Goal: Information Seeking & Learning: Learn about a topic

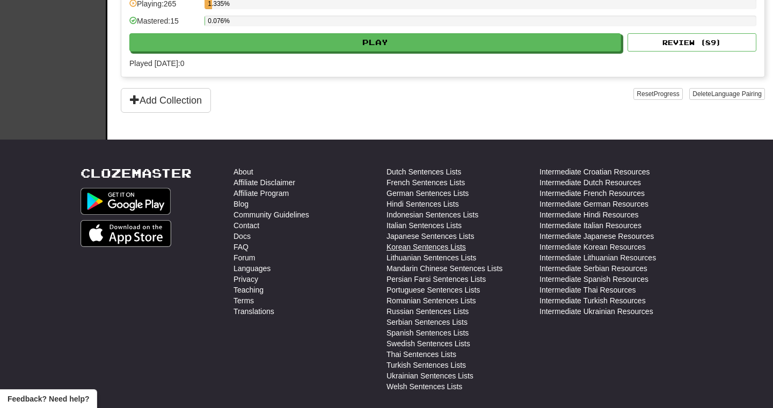
scroll to position [307, 0]
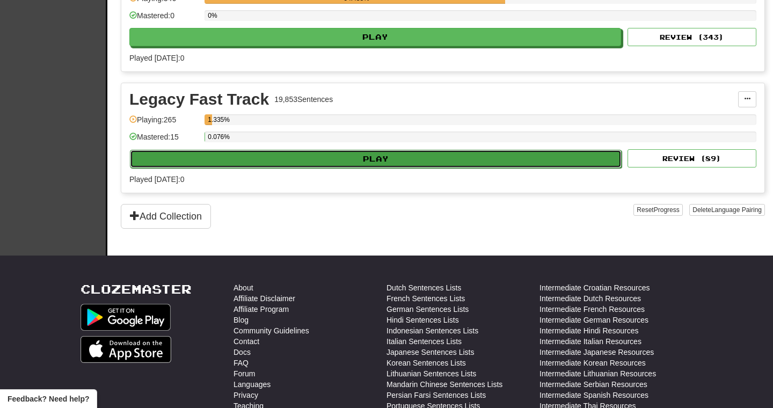
click at [356, 157] on button "Play" at bounding box center [375, 159] width 491 height 18
select select "**"
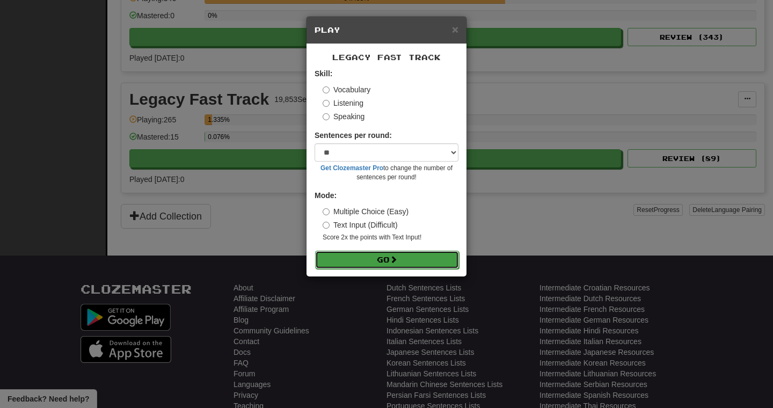
click at [352, 261] on button "Go" at bounding box center [387, 260] width 144 height 18
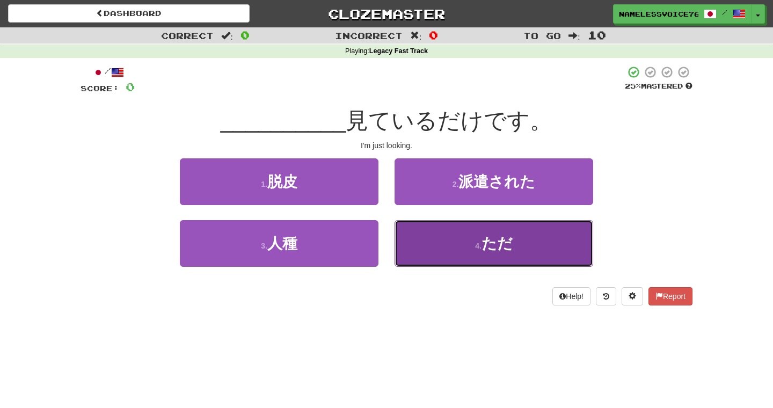
click at [424, 226] on button "4 . ただ" at bounding box center [493, 243] width 199 height 47
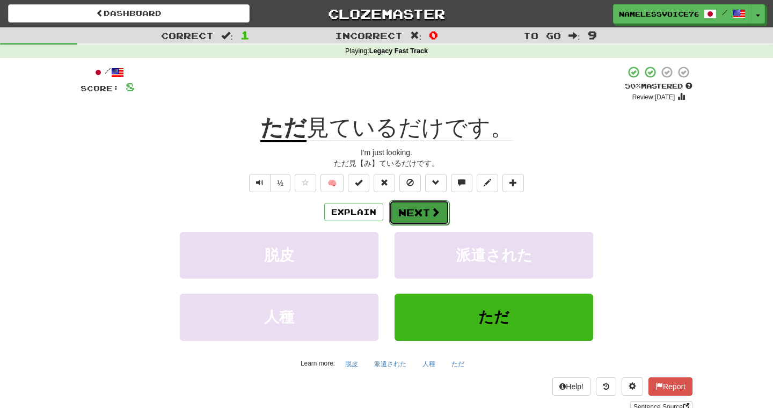
click at [418, 213] on button "Next" at bounding box center [419, 212] width 60 height 25
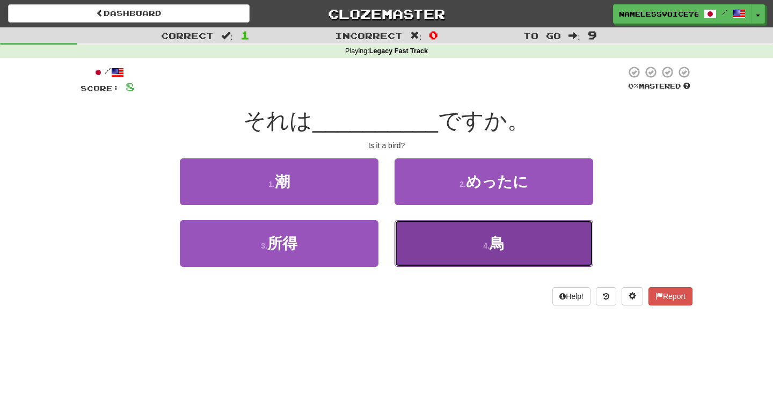
click at [443, 247] on button "4 . 鳥" at bounding box center [493, 243] width 199 height 47
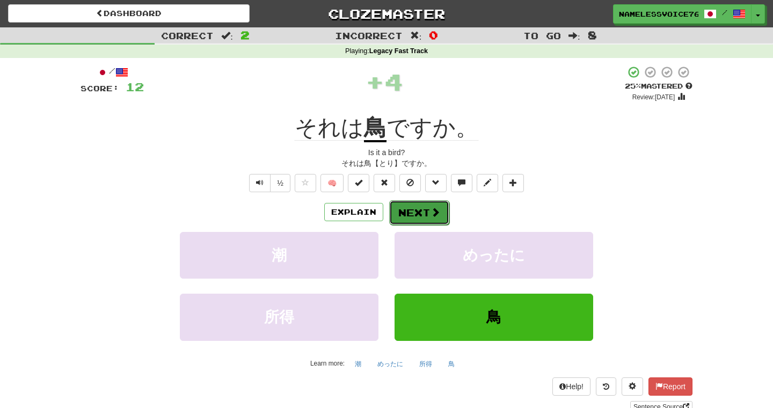
click at [436, 215] on span at bounding box center [435, 212] width 10 height 10
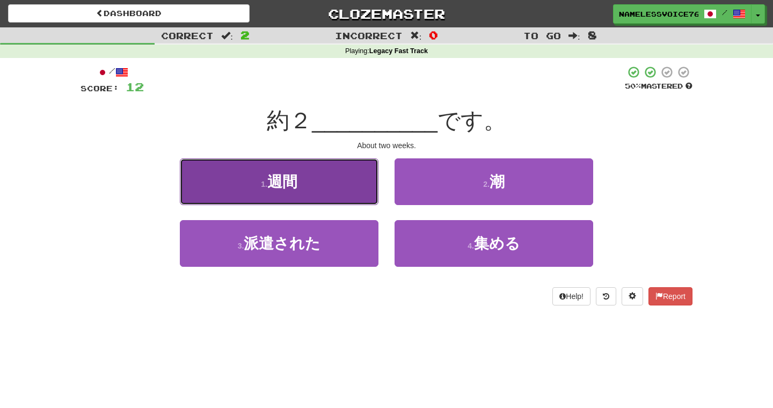
click at [365, 183] on button "1 . 週間" at bounding box center [279, 181] width 199 height 47
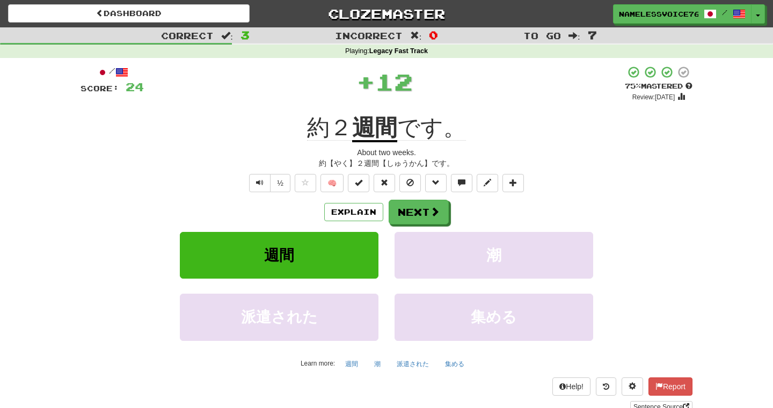
click at [315, 134] on span "約２" at bounding box center [329, 128] width 45 height 26
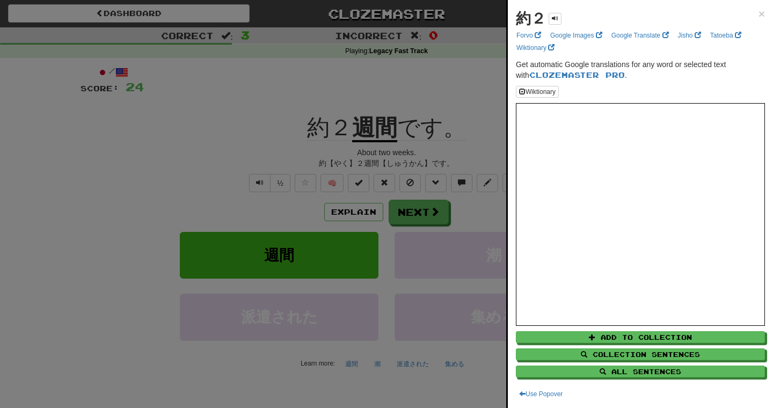
click at [308, 125] on div at bounding box center [386, 204] width 773 height 408
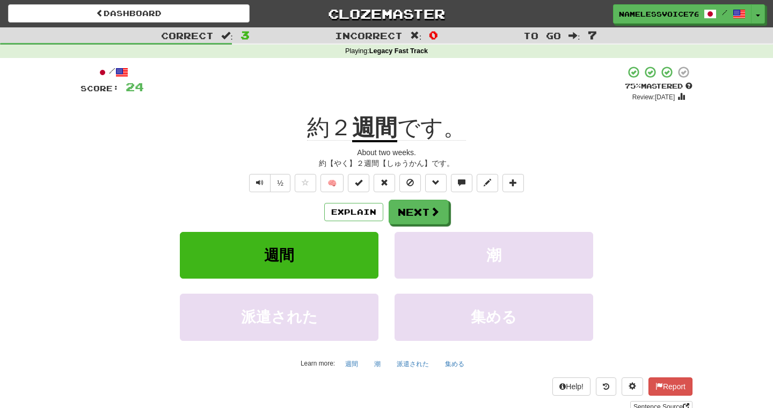
drag, startPoint x: 299, startPoint y: 125, endPoint x: 328, endPoint y: 127, distance: 28.5
drag, startPoint x: 298, startPoint y: 127, endPoint x: 332, endPoint y: 129, distance: 33.9
click at [332, 129] on div "約２ 週間 です。" at bounding box center [386, 128] width 612 height 30
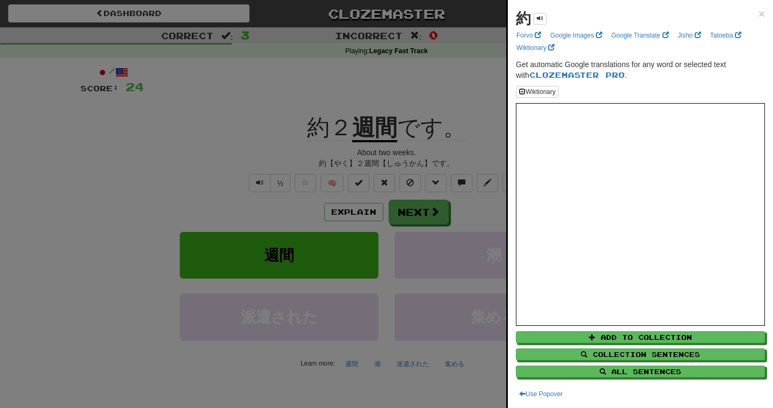
click at [386, 192] on div at bounding box center [386, 204] width 773 height 408
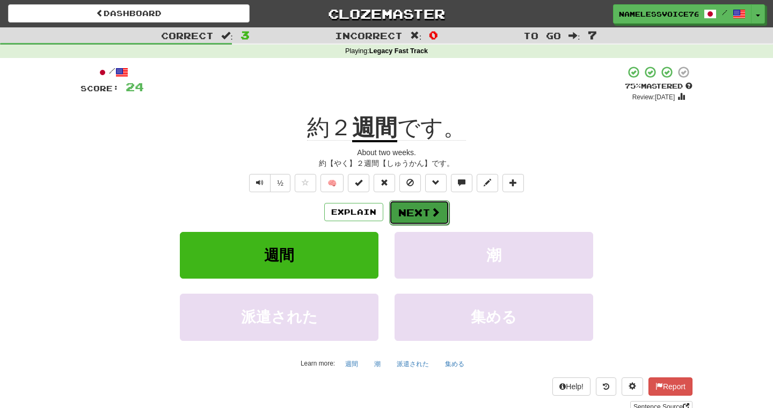
click at [410, 215] on button "Next" at bounding box center [419, 212] width 60 height 25
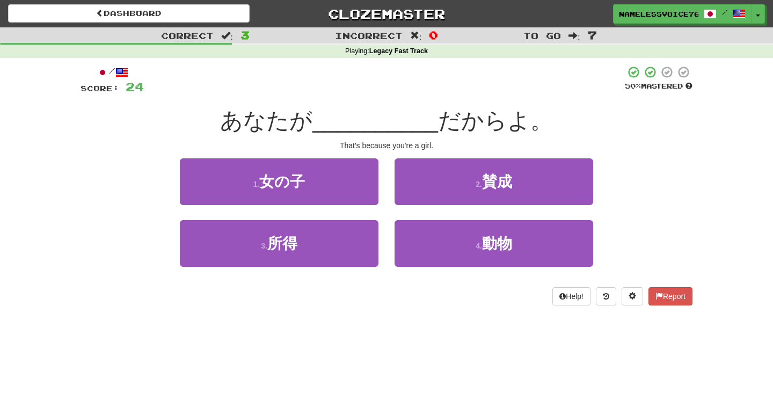
click at [336, 204] on div "1 . 女の子" at bounding box center [279, 189] width 215 height 62
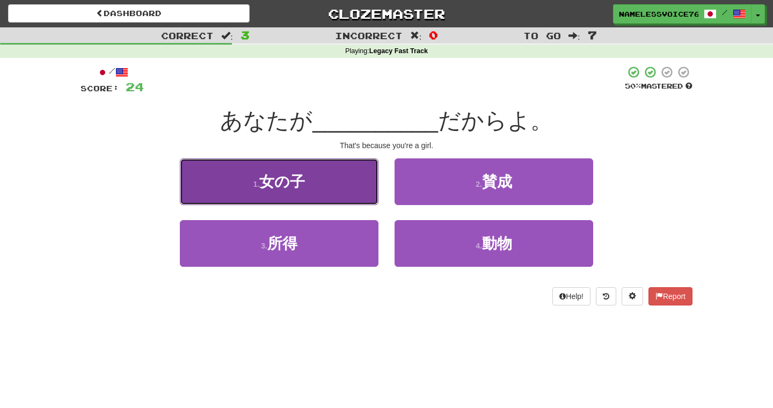
click at [336, 192] on button "1 . 女の子" at bounding box center [279, 181] width 199 height 47
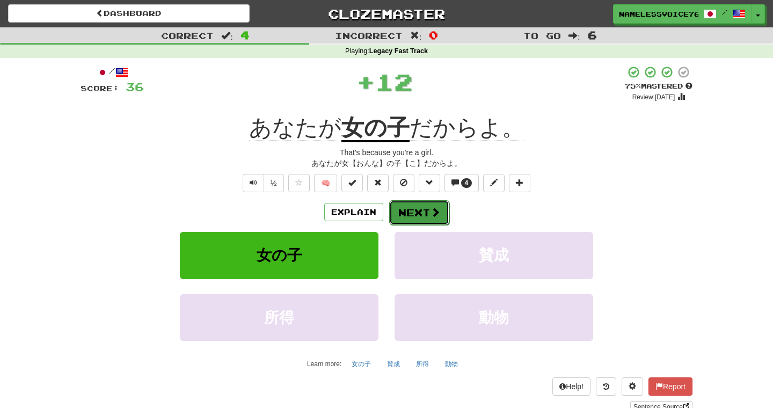
click at [401, 208] on button "Next" at bounding box center [419, 212] width 60 height 25
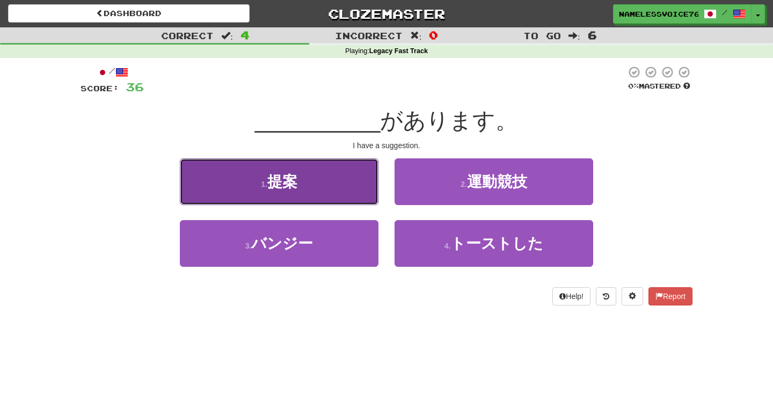
click at [354, 180] on button "1 . 提案" at bounding box center [279, 181] width 199 height 47
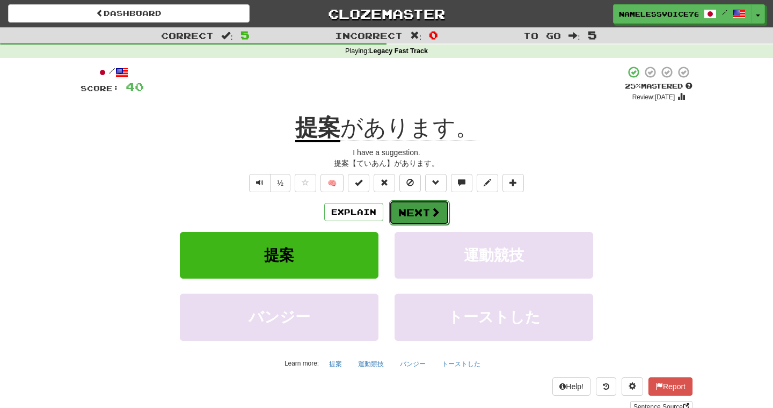
click at [404, 207] on button "Next" at bounding box center [419, 212] width 60 height 25
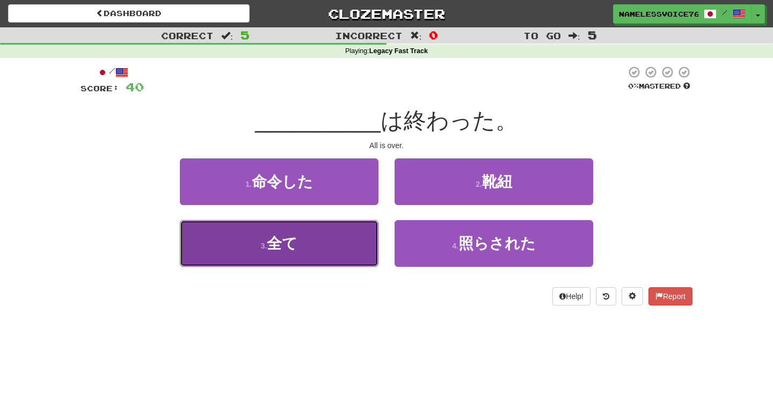
click at [325, 225] on button "3 . 全て" at bounding box center [279, 243] width 199 height 47
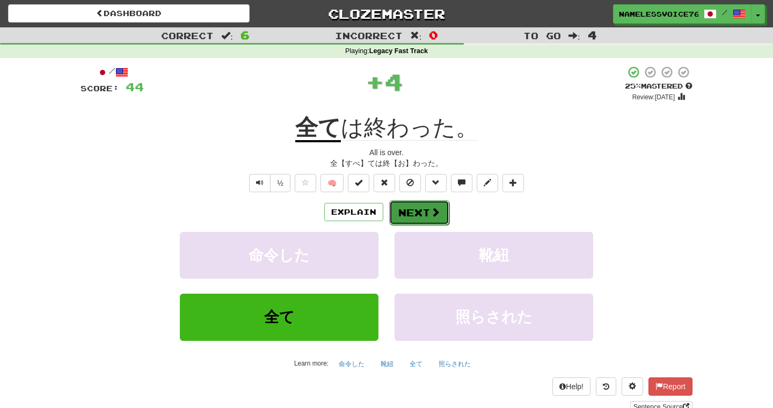
click at [420, 210] on button "Next" at bounding box center [419, 212] width 60 height 25
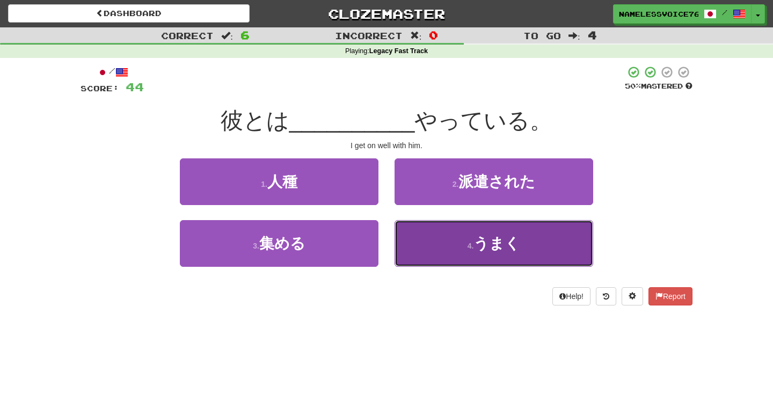
click at [418, 236] on button "4 . うまく" at bounding box center [493, 243] width 199 height 47
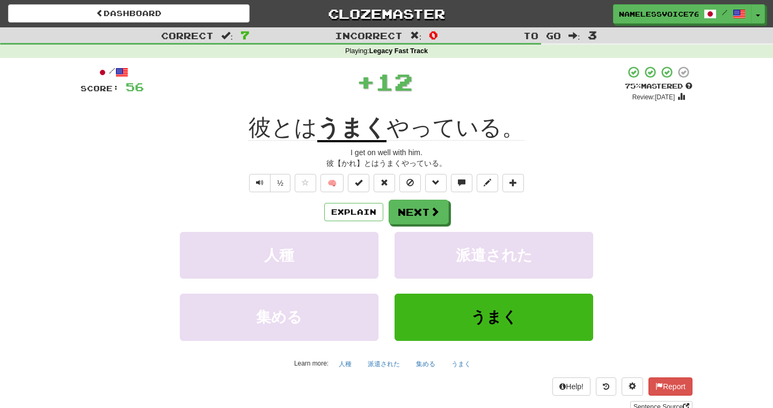
click at [352, 130] on u "うまく" at bounding box center [351, 128] width 69 height 27
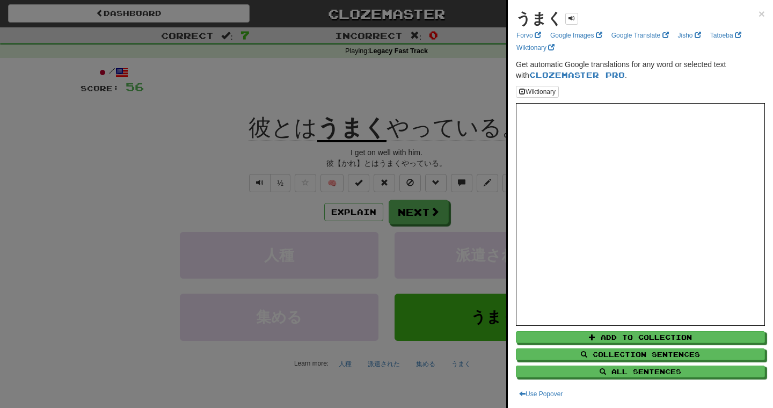
click at [196, 113] on div at bounding box center [386, 204] width 773 height 408
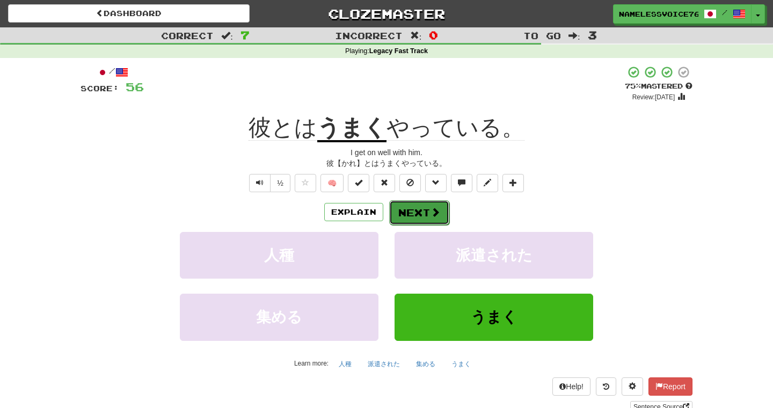
click at [405, 215] on button "Next" at bounding box center [419, 212] width 60 height 25
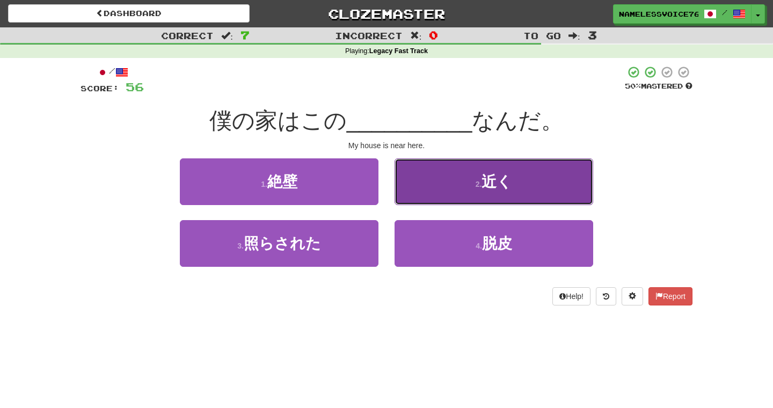
click at [485, 189] on span "近く" at bounding box center [496, 181] width 31 height 17
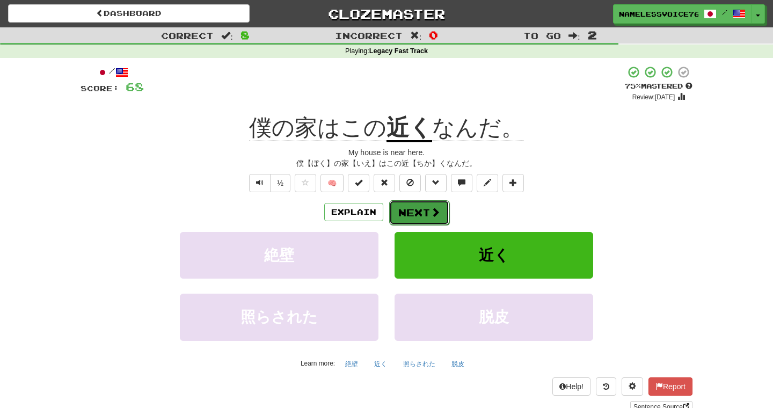
click at [427, 216] on button "Next" at bounding box center [419, 212] width 60 height 25
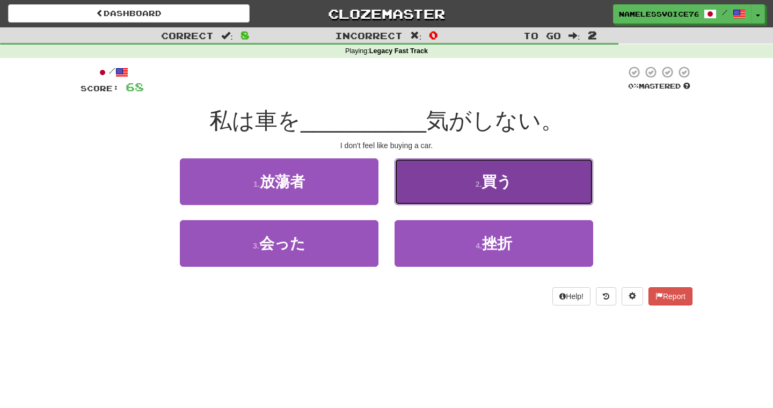
click at [431, 194] on button "2 . 買う" at bounding box center [493, 181] width 199 height 47
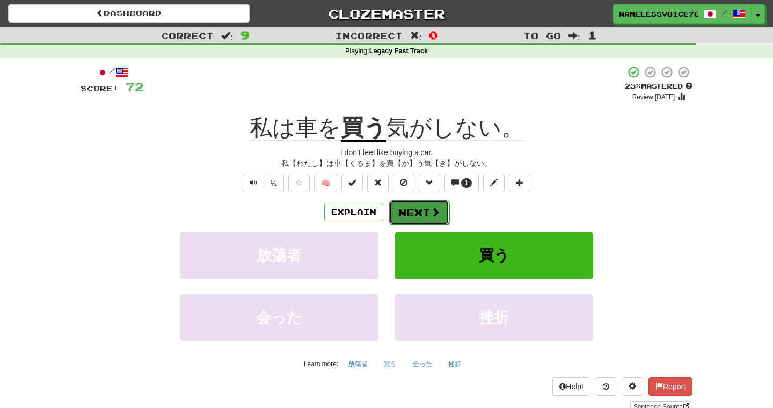
click at [417, 207] on button "Next" at bounding box center [419, 212] width 60 height 25
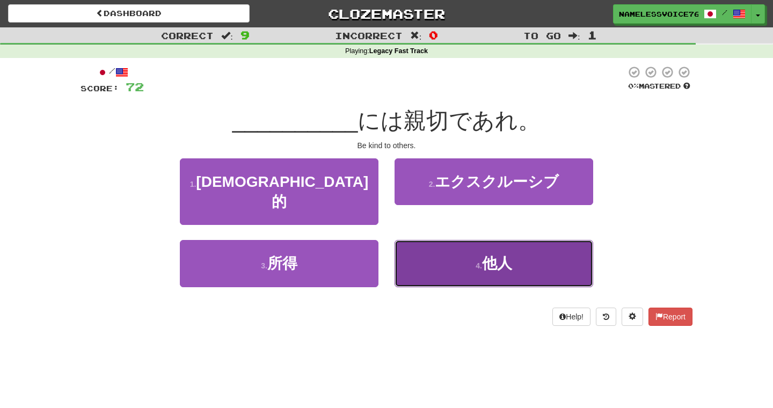
click at [414, 244] on button "4 . 他人" at bounding box center [493, 263] width 199 height 47
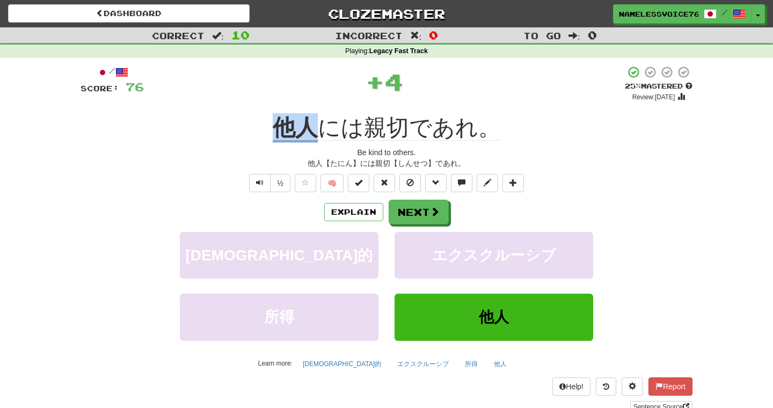
drag, startPoint x: 264, startPoint y: 127, endPoint x: 315, endPoint y: 131, distance: 51.1
click at [315, 131] on div "他人 には親切であれ。" at bounding box center [386, 128] width 612 height 30
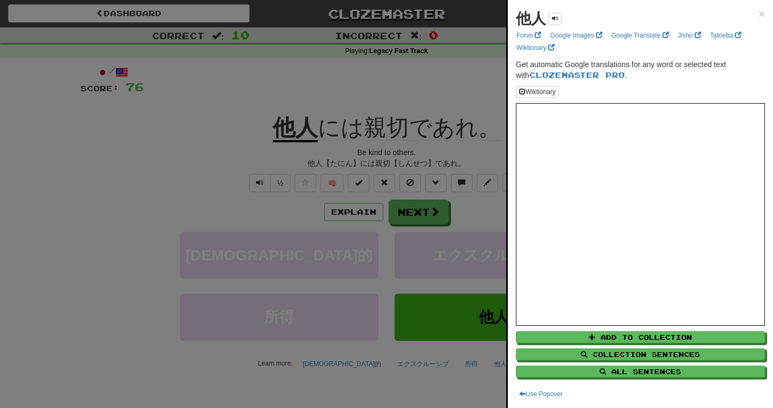
click at [371, 181] on div at bounding box center [386, 204] width 773 height 408
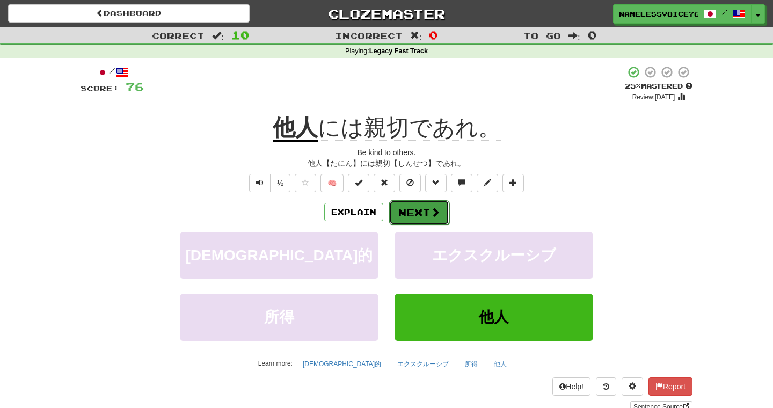
click at [415, 209] on button "Next" at bounding box center [419, 212] width 60 height 25
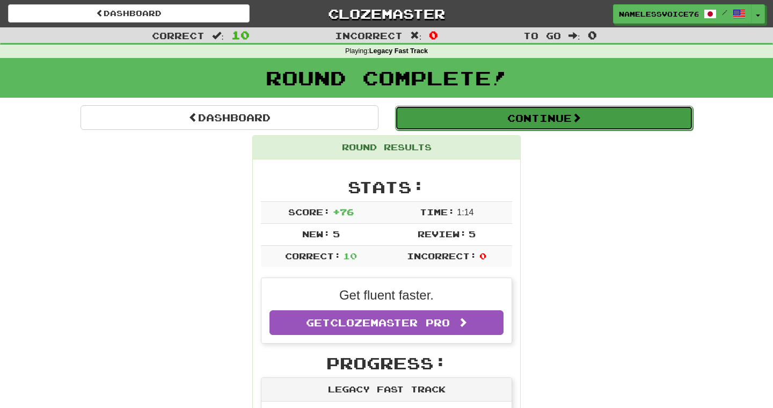
click at [433, 123] on button "Continue" at bounding box center [544, 118] width 298 height 25
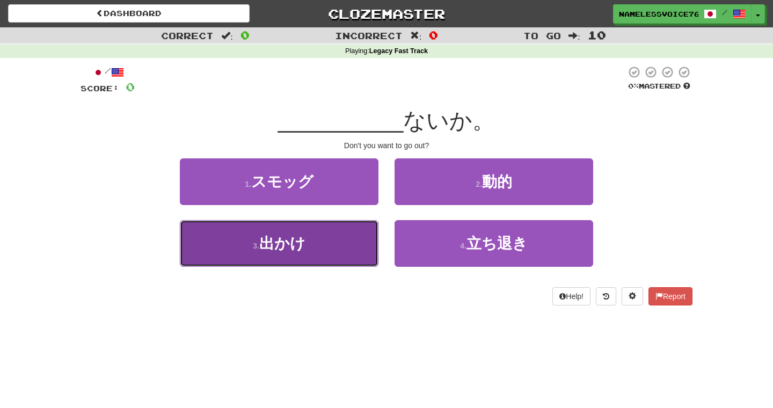
click at [320, 234] on button "3 . 出かけ" at bounding box center [279, 243] width 199 height 47
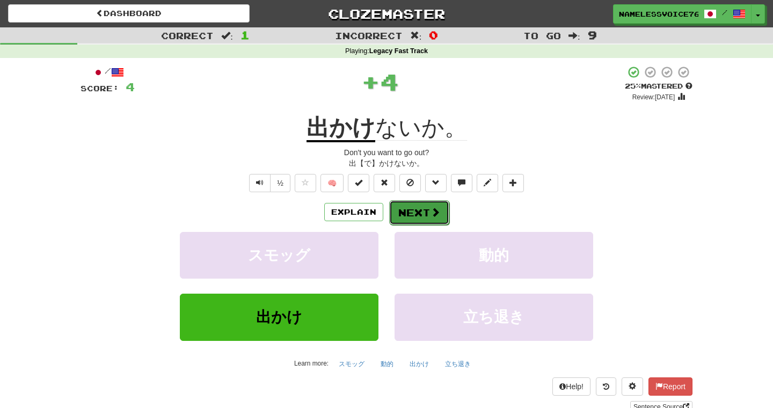
click at [420, 213] on button "Next" at bounding box center [419, 212] width 60 height 25
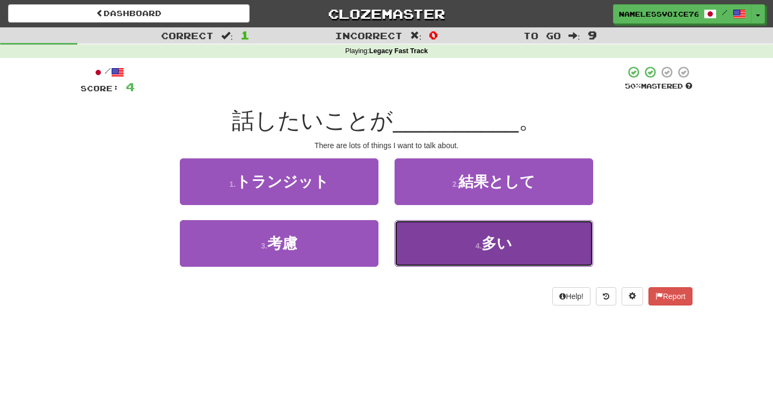
click at [413, 225] on button "4 . 多い" at bounding box center [493, 243] width 199 height 47
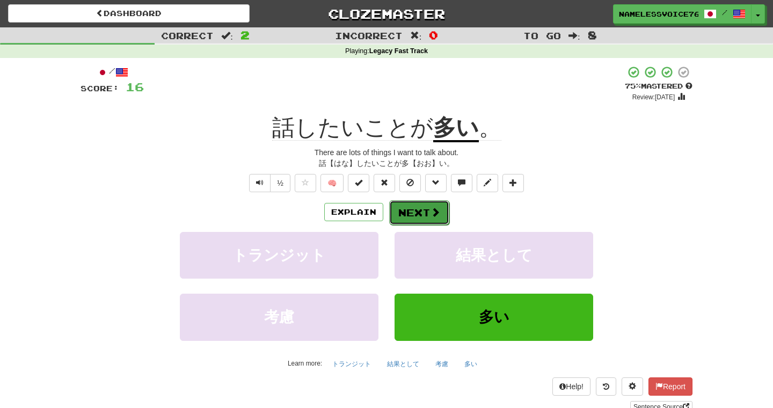
click at [406, 212] on button "Next" at bounding box center [419, 212] width 60 height 25
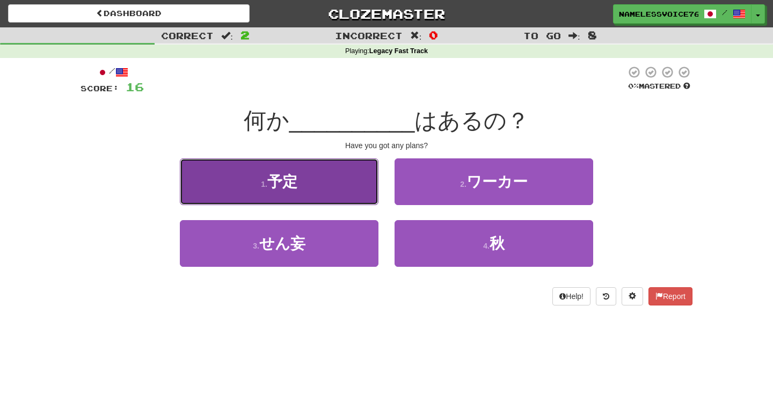
click at [329, 183] on button "1 . 予定" at bounding box center [279, 181] width 199 height 47
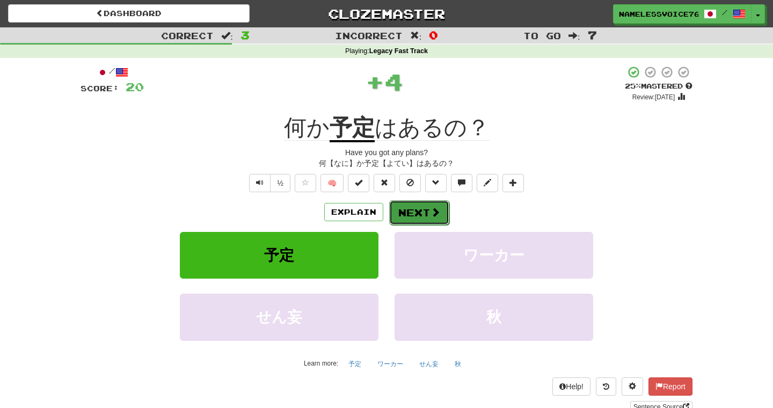
click at [416, 212] on button "Next" at bounding box center [419, 212] width 60 height 25
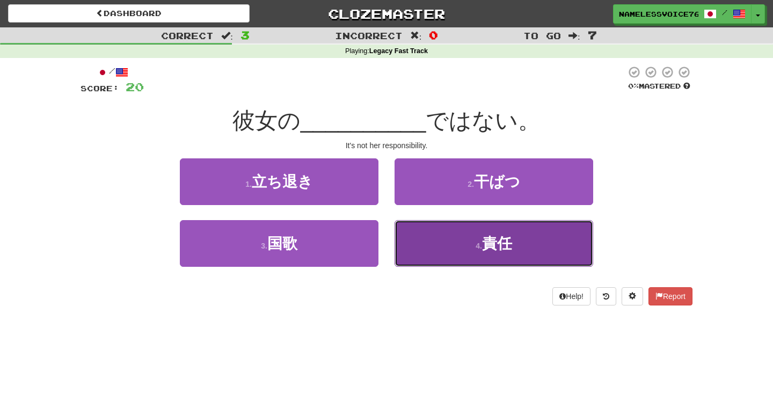
click at [512, 254] on button "4 . 責任" at bounding box center [493, 243] width 199 height 47
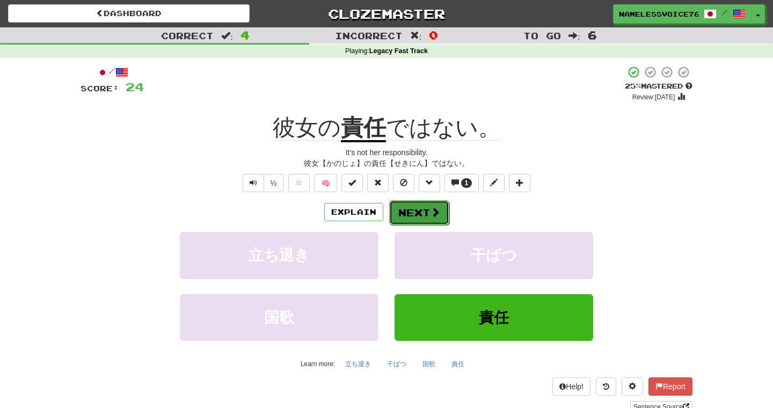
click at [437, 210] on span at bounding box center [435, 212] width 10 height 10
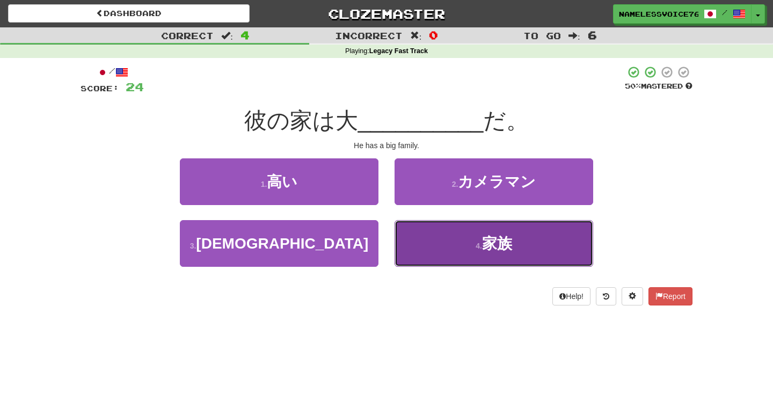
click at [452, 236] on button "4 . 家族" at bounding box center [493, 243] width 199 height 47
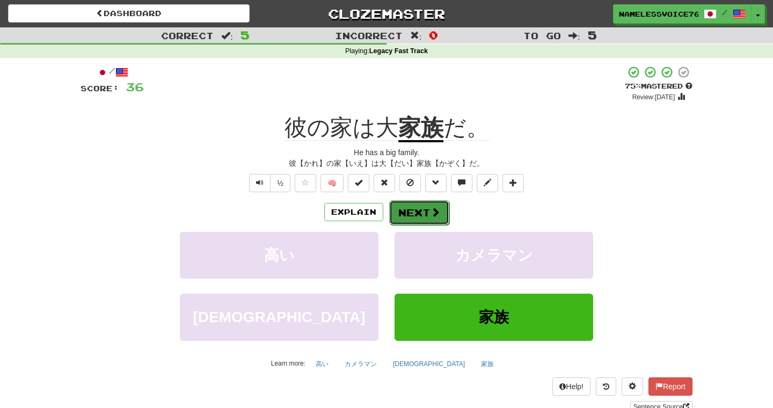
click at [423, 208] on button "Next" at bounding box center [419, 212] width 60 height 25
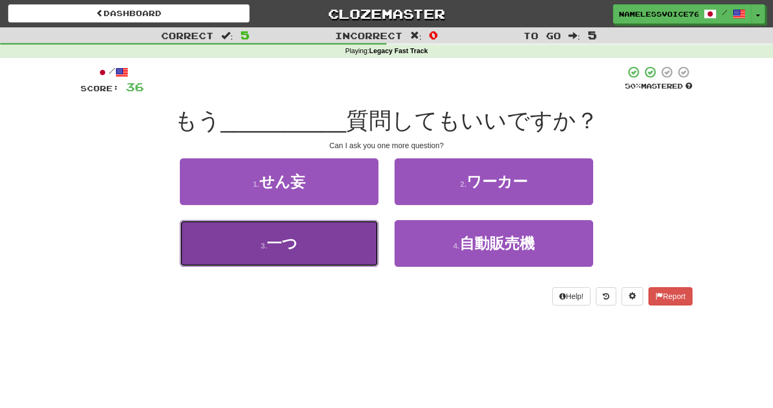
click at [343, 245] on button "3 . 一つ" at bounding box center [279, 243] width 199 height 47
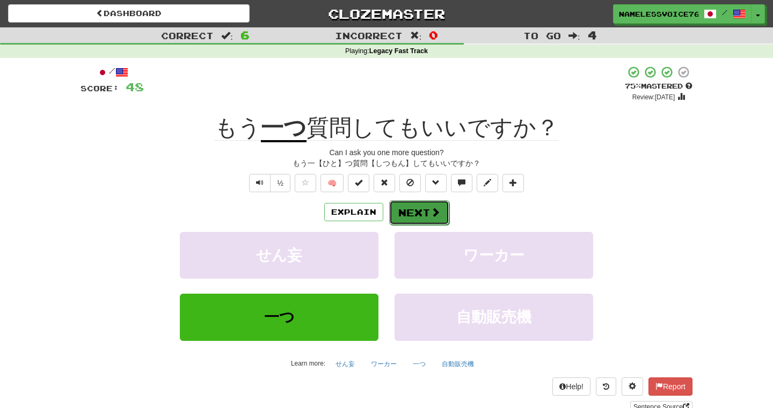
click at [409, 223] on button "Next" at bounding box center [419, 212] width 60 height 25
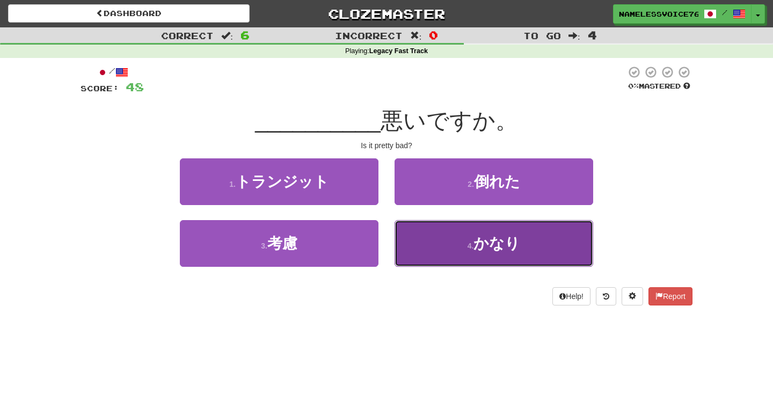
click at [413, 233] on button "4 . かなり" at bounding box center [493, 243] width 199 height 47
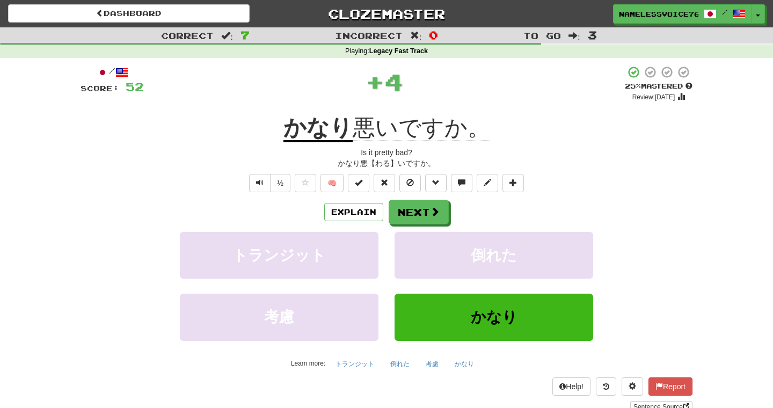
click at [305, 126] on u "かなり" at bounding box center [317, 128] width 69 height 27
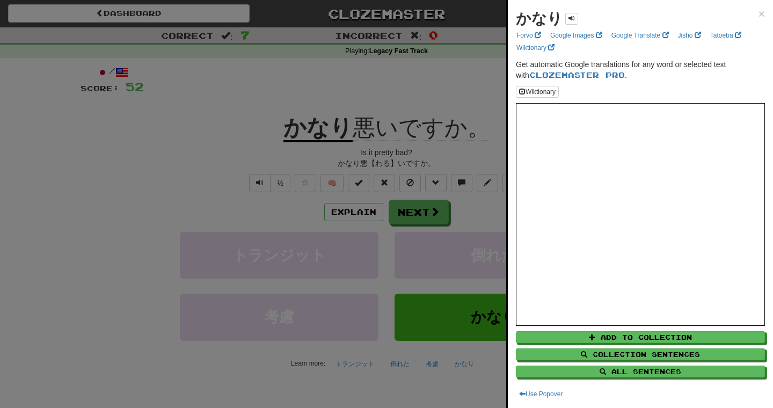
click at [315, 141] on div at bounding box center [386, 204] width 773 height 408
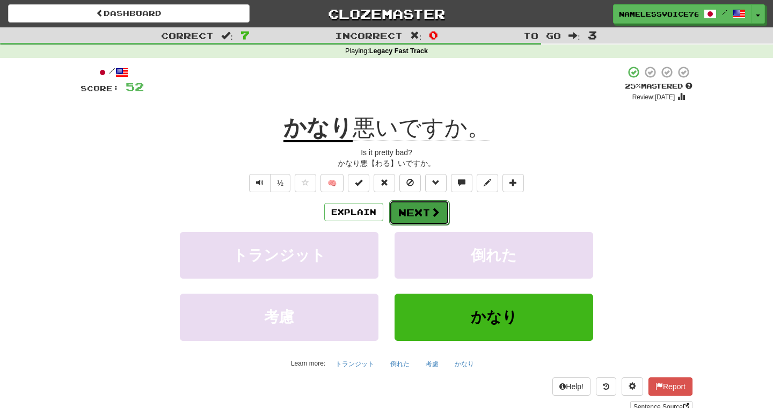
click at [409, 212] on button "Next" at bounding box center [419, 212] width 60 height 25
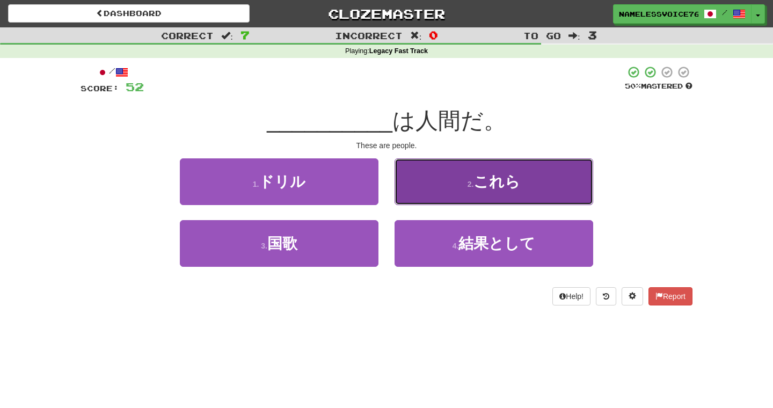
click at [430, 195] on button "2 . これら" at bounding box center [493, 181] width 199 height 47
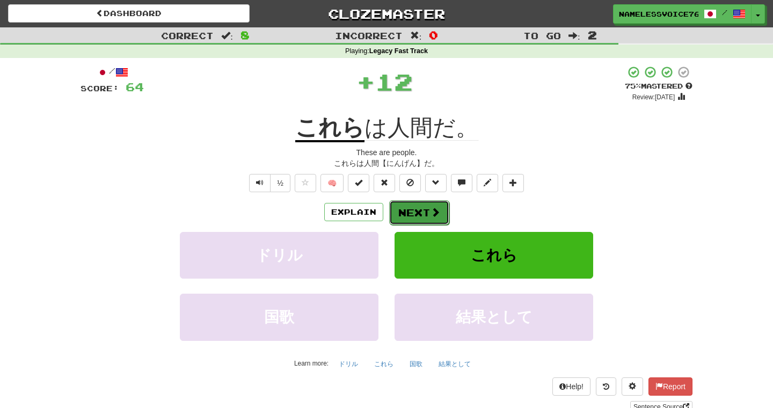
click at [430, 217] on span at bounding box center [435, 212] width 10 height 10
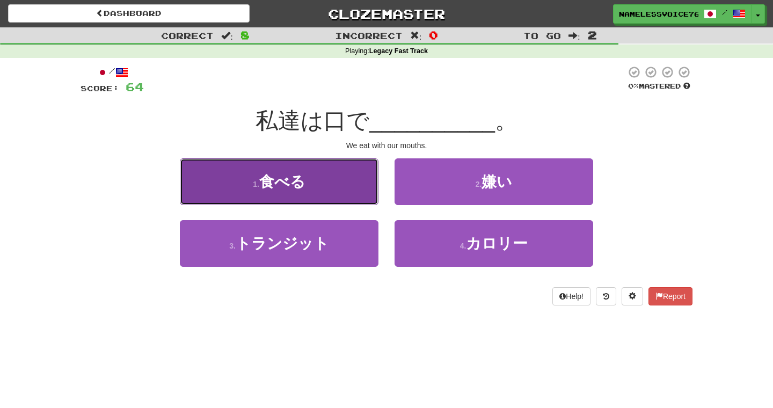
click at [352, 179] on button "1 . 食べる" at bounding box center [279, 181] width 199 height 47
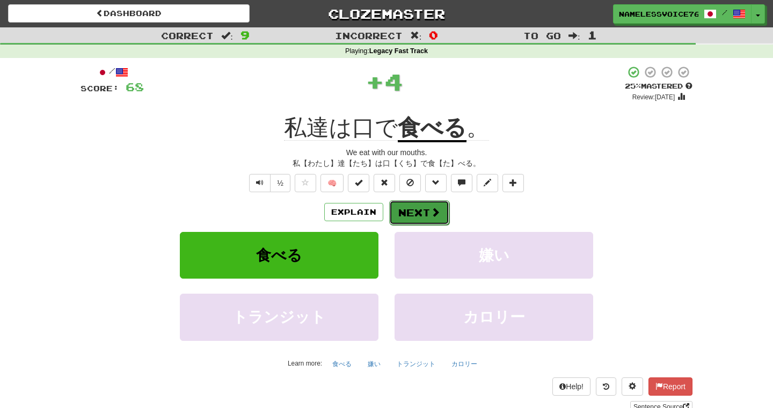
click at [407, 210] on button "Next" at bounding box center [419, 212] width 60 height 25
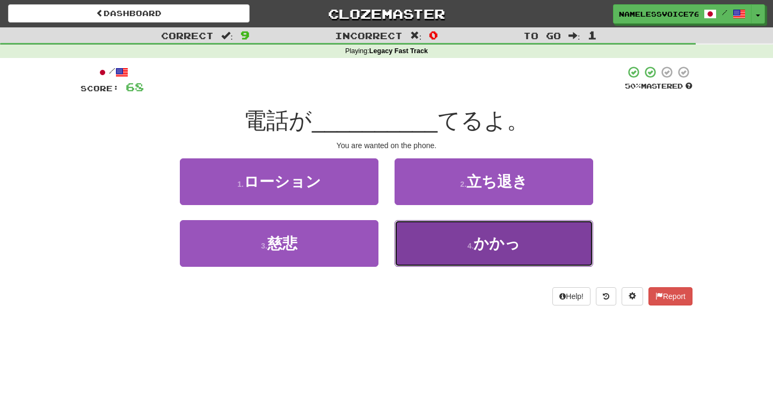
click at [420, 239] on button "4 . かかっ" at bounding box center [493, 243] width 199 height 47
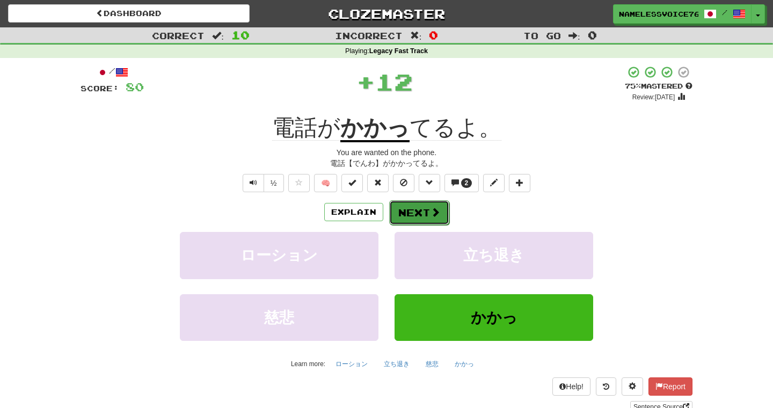
click at [410, 207] on button "Next" at bounding box center [419, 212] width 60 height 25
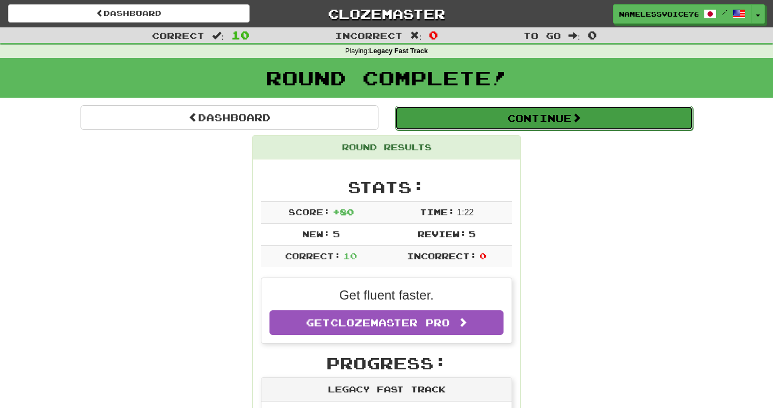
click at [461, 121] on button "Continue" at bounding box center [544, 118] width 298 height 25
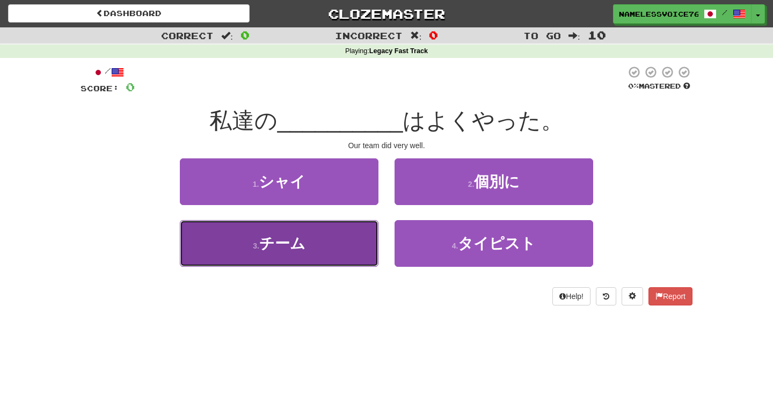
click at [358, 252] on button "3 . チーム" at bounding box center [279, 243] width 199 height 47
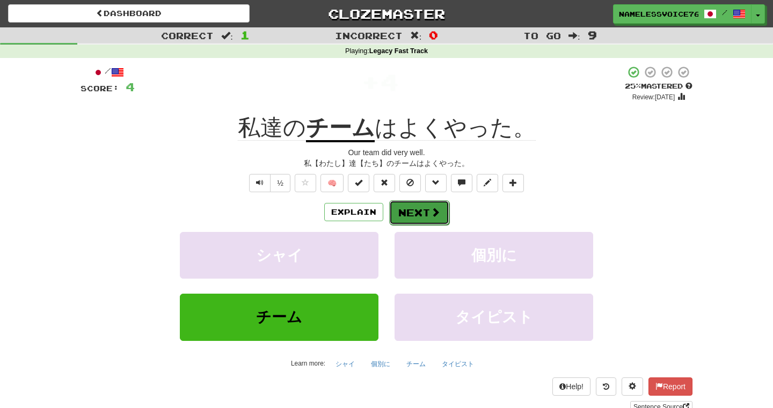
click at [415, 216] on button "Next" at bounding box center [419, 212] width 60 height 25
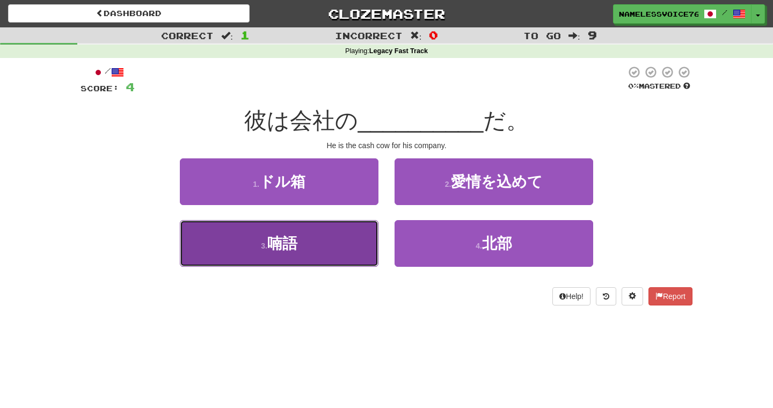
click at [358, 226] on button "3 . 喃語" at bounding box center [279, 243] width 199 height 47
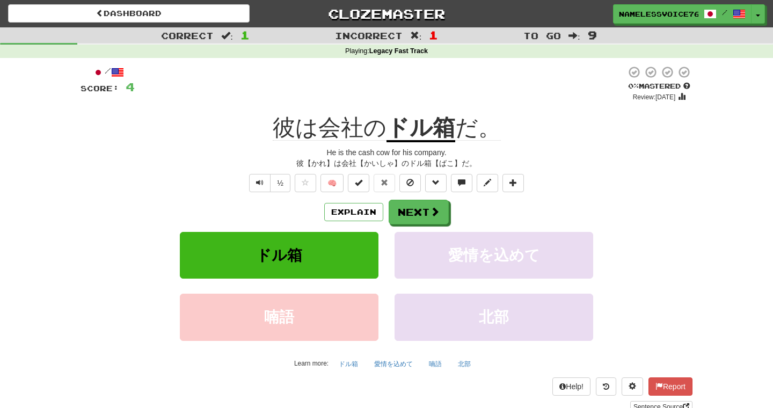
click at [433, 130] on u "ドル箱" at bounding box center [420, 128] width 69 height 27
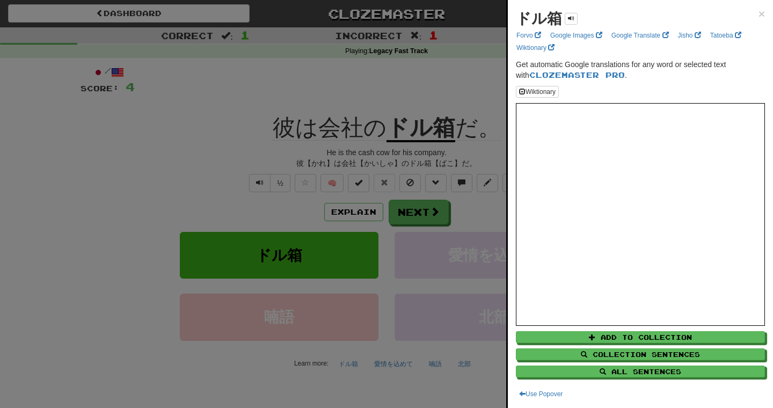
click at [432, 150] on div at bounding box center [386, 204] width 773 height 408
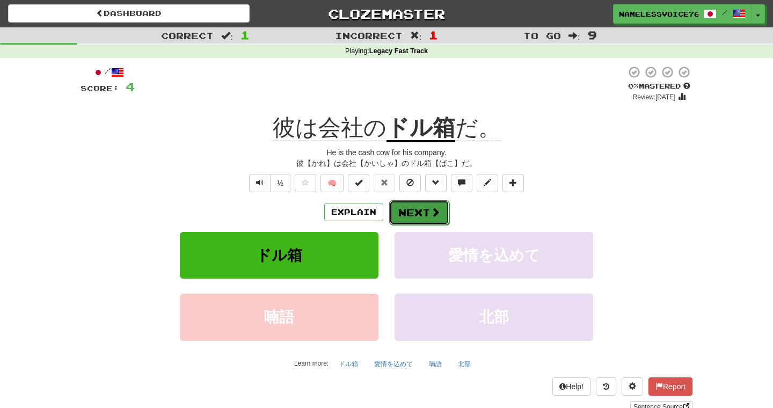
click at [422, 207] on button "Next" at bounding box center [419, 212] width 60 height 25
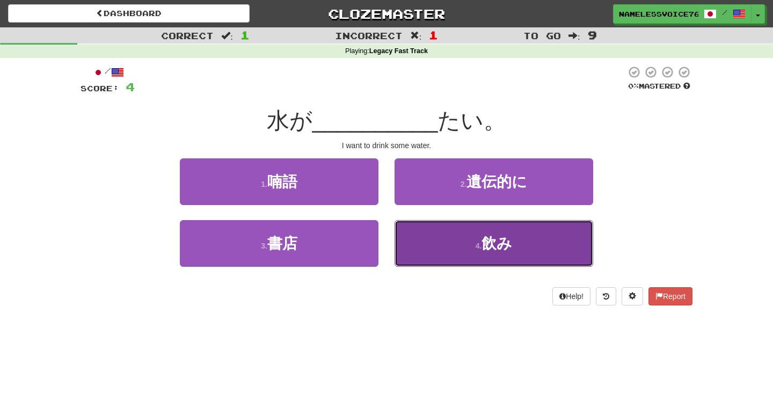
click at [405, 234] on button "4 . 飲み" at bounding box center [493, 243] width 199 height 47
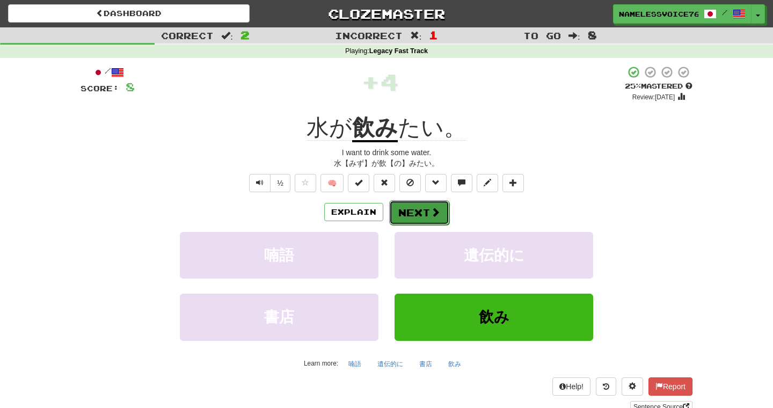
click at [420, 212] on button "Next" at bounding box center [419, 212] width 60 height 25
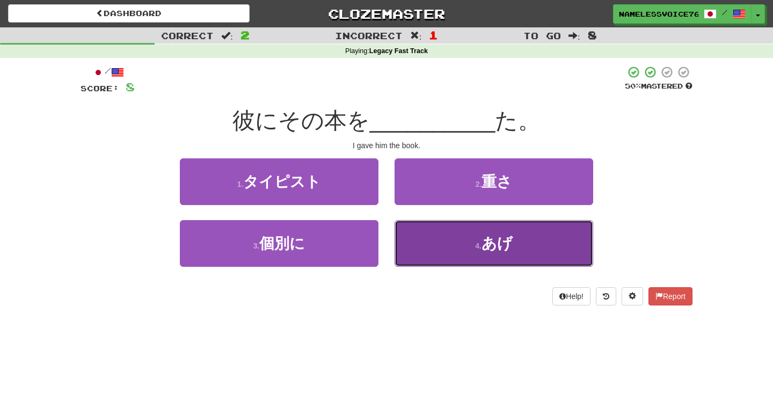
click at [439, 236] on button "4 . あげ" at bounding box center [493, 243] width 199 height 47
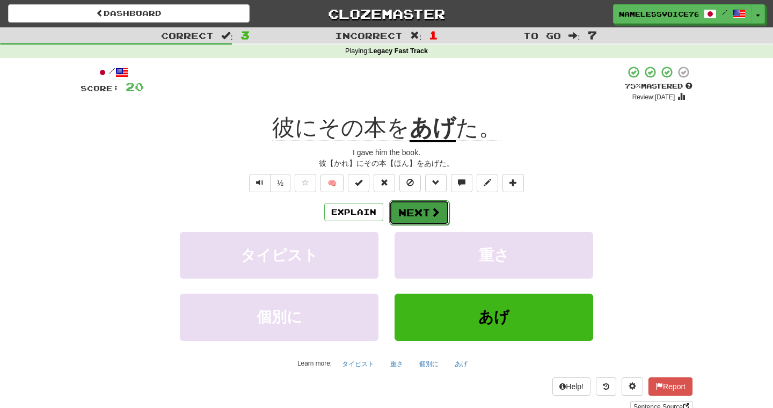
click at [421, 218] on button "Next" at bounding box center [419, 212] width 60 height 25
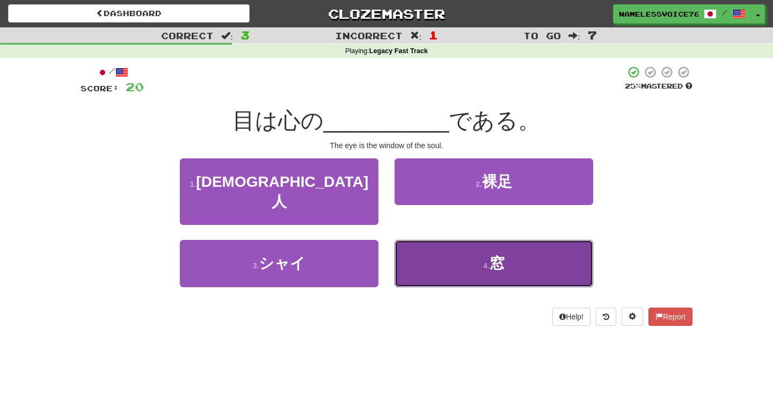
click at [425, 240] on button "4 . 窓" at bounding box center [493, 263] width 199 height 47
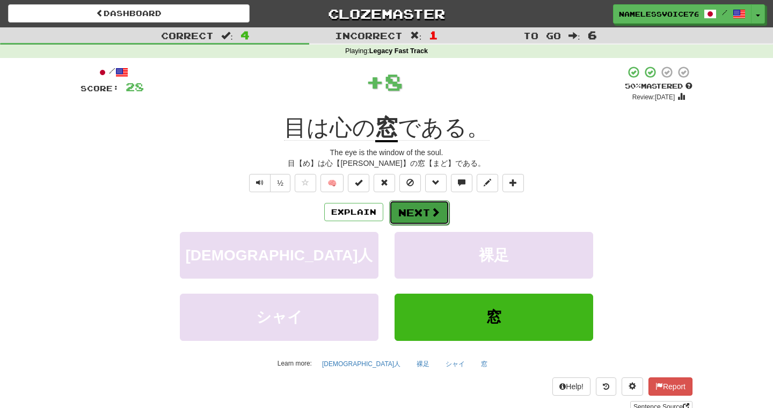
click at [422, 207] on button "Next" at bounding box center [419, 212] width 60 height 25
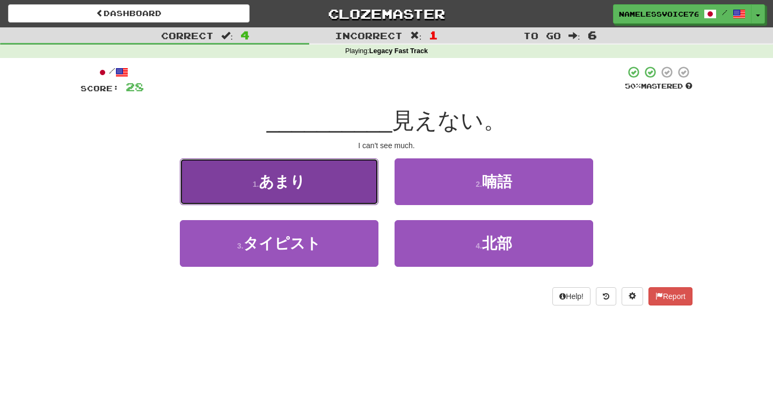
click at [348, 185] on button "1 . あまり" at bounding box center [279, 181] width 199 height 47
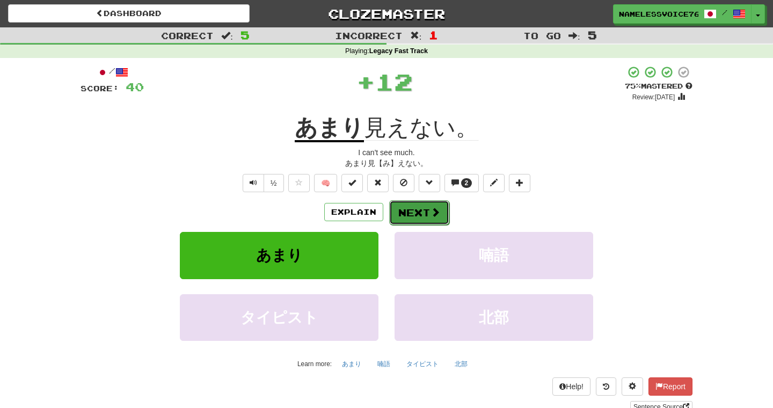
click at [416, 223] on button "Next" at bounding box center [419, 212] width 60 height 25
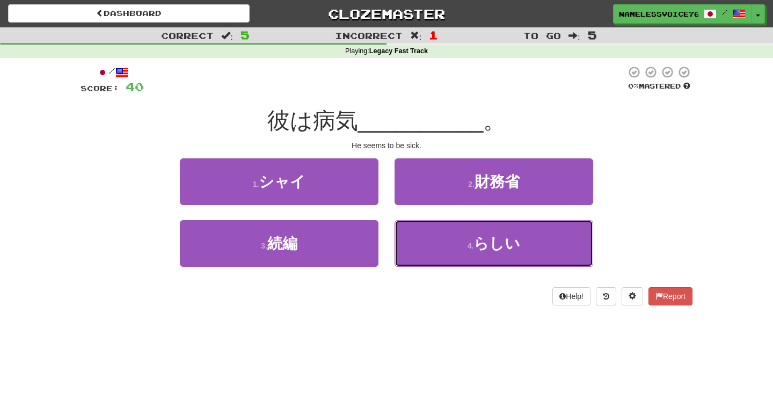
click at [416, 223] on button "4 . らしい" at bounding box center [493, 243] width 199 height 47
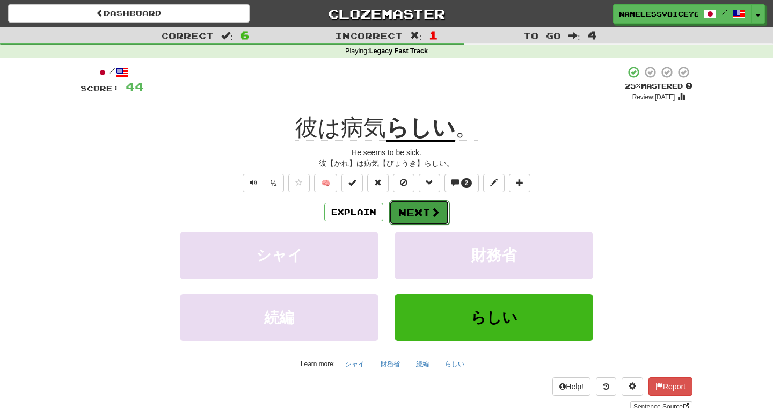
click at [416, 212] on button "Next" at bounding box center [419, 212] width 60 height 25
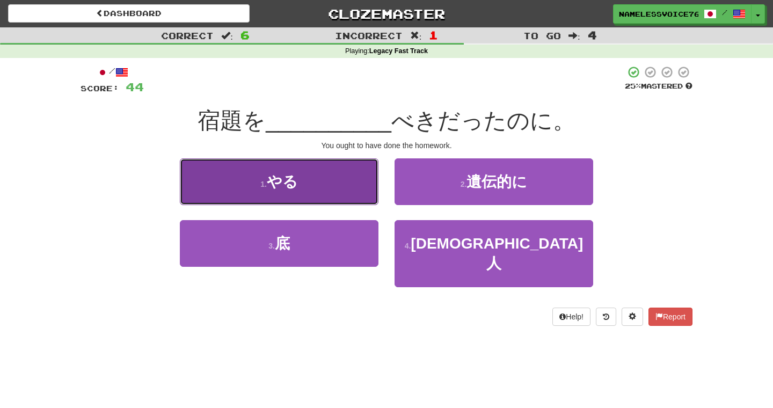
click at [332, 183] on button "1 . やる" at bounding box center [279, 181] width 199 height 47
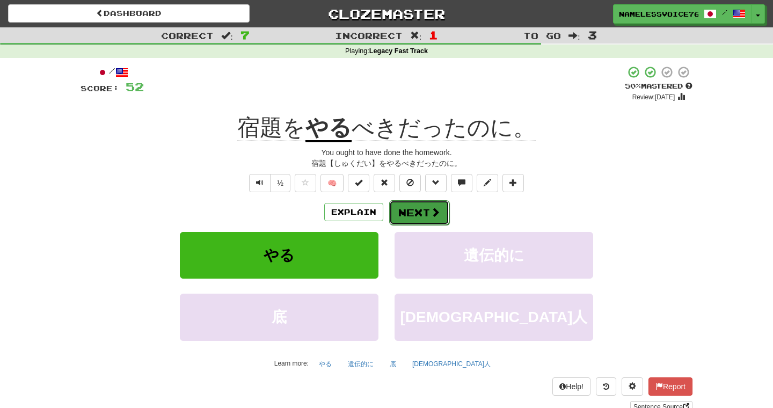
click at [406, 204] on button "Next" at bounding box center [419, 212] width 60 height 25
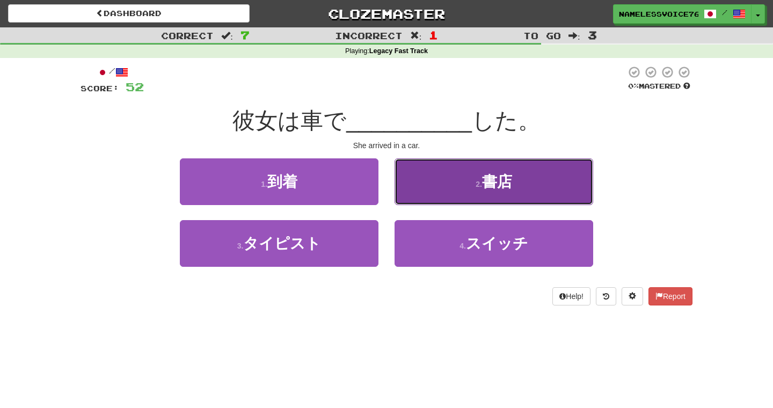
click at [444, 174] on button "2 . 書店" at bounding box center [493, 181] width 199 height 47
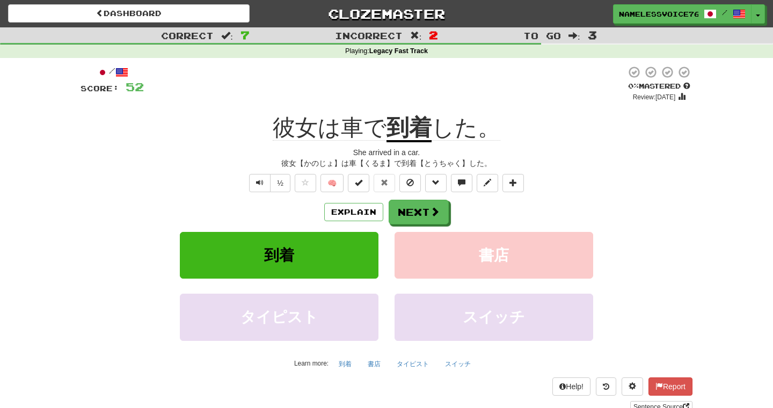
click at [401, 125] on u "到着" at bounding box center [408, 128] width 45 height 27
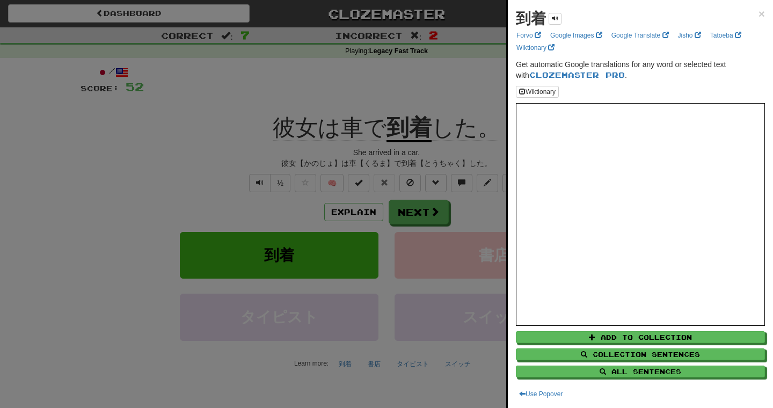
click at [445, 174] on div at bounding box center [386, 204] width 773 height 408
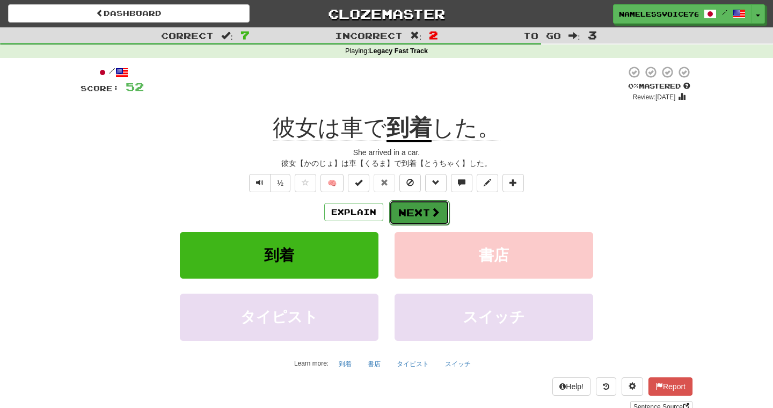
click at [427, 205] on button "Next" at bounding box center [419, 212] width 60 height 25
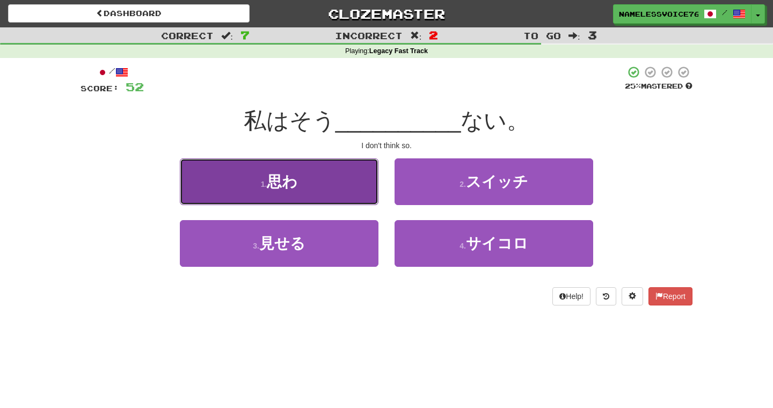
click at [344, 195] on button "1 . 思わ" at bounding box center [279, 181] width 199 height 47
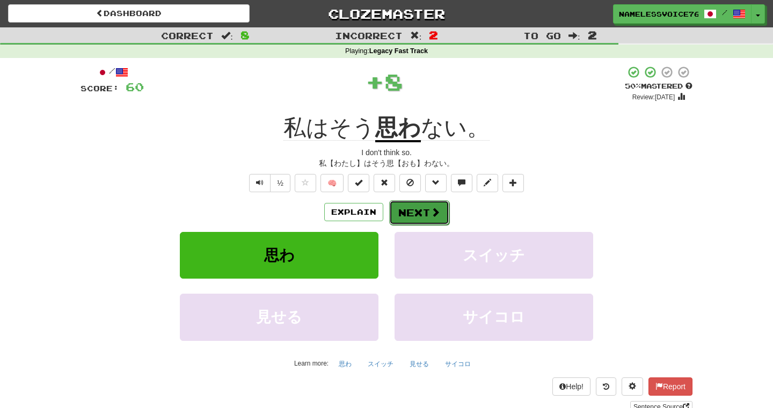
click at [428, 208] on button "Next" at bounding box center [419, 212] width 60 height 25
